Goal: Task Accomplishment & Management: Manage account settings

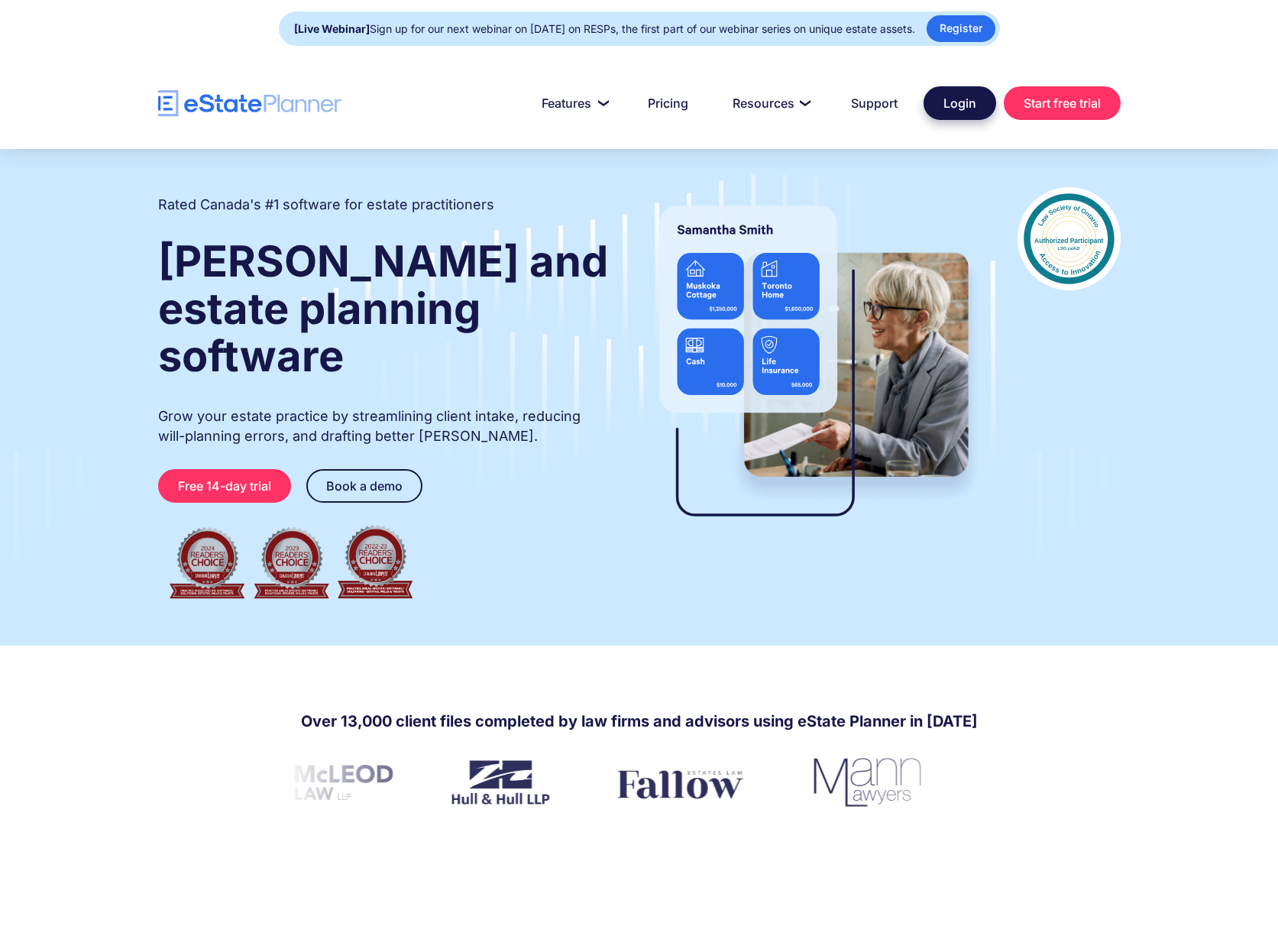
click at [941, 97] on link "Login" at bounding box center [960, 102] width 73 height 34
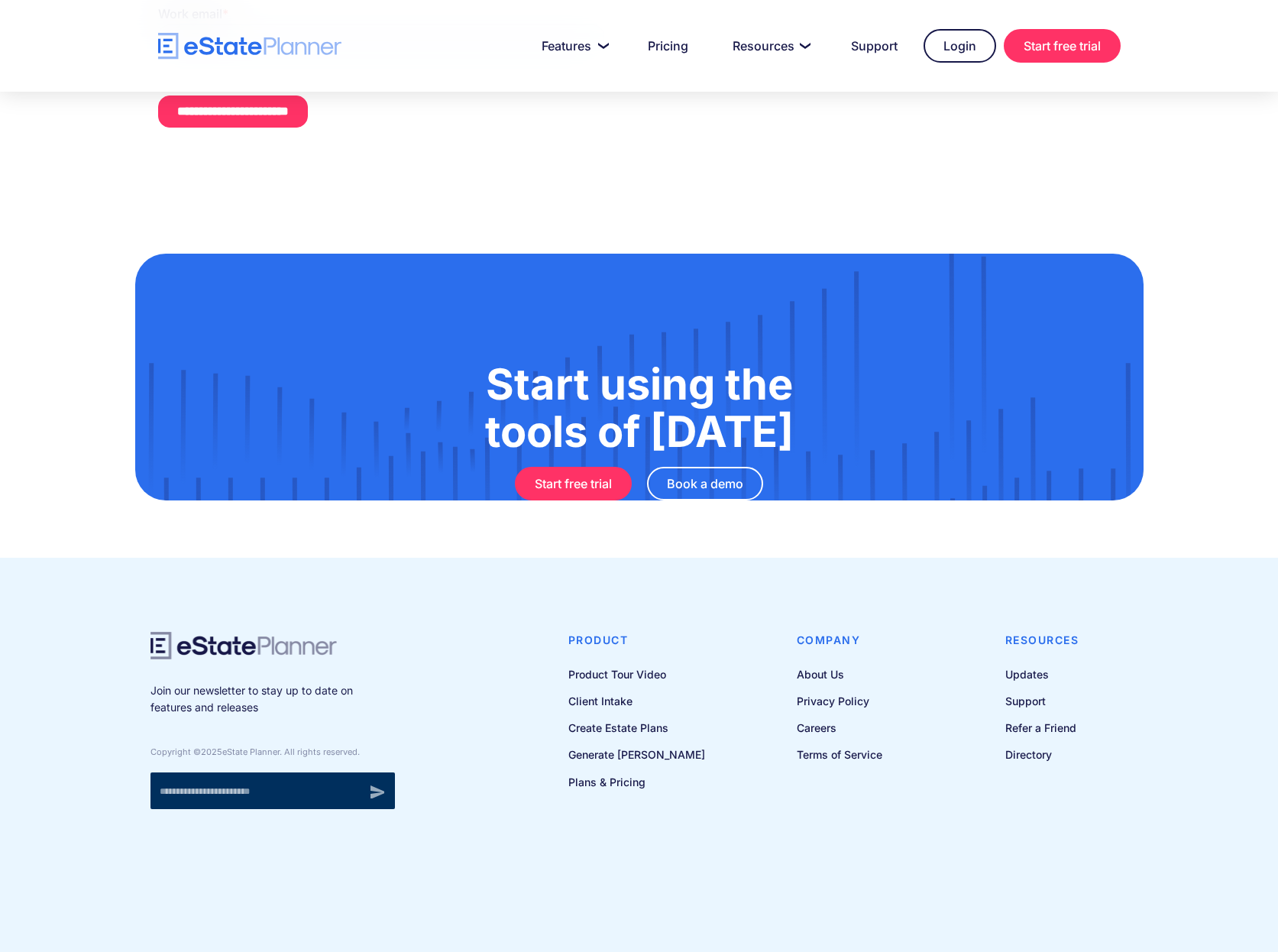
scroll to position [1078, 0]
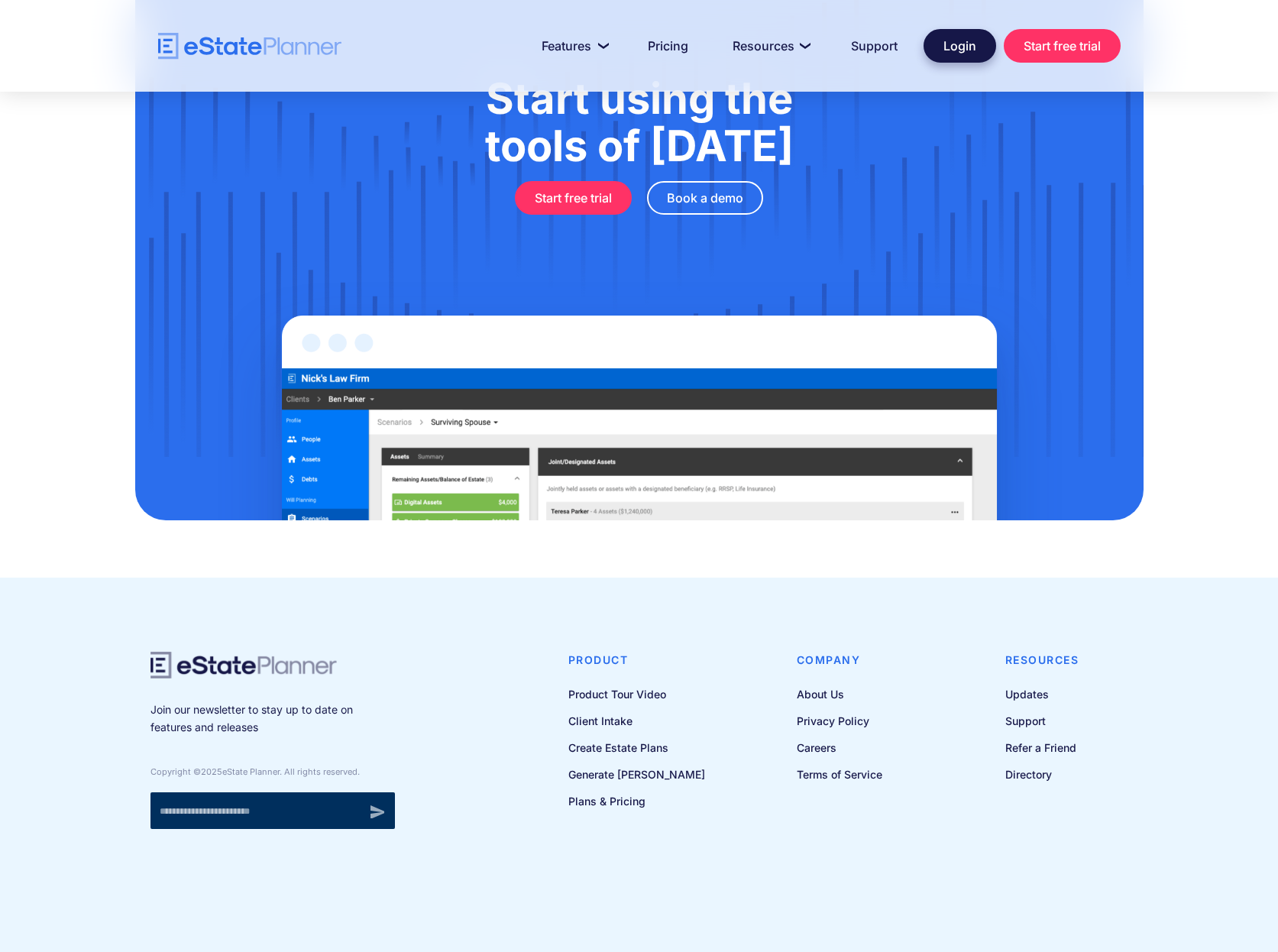
click at [968, 48] on link "Login" at bounding box center [960, 45] width 73 height 34
